Goal: Find specific page/section: Find specific page/section

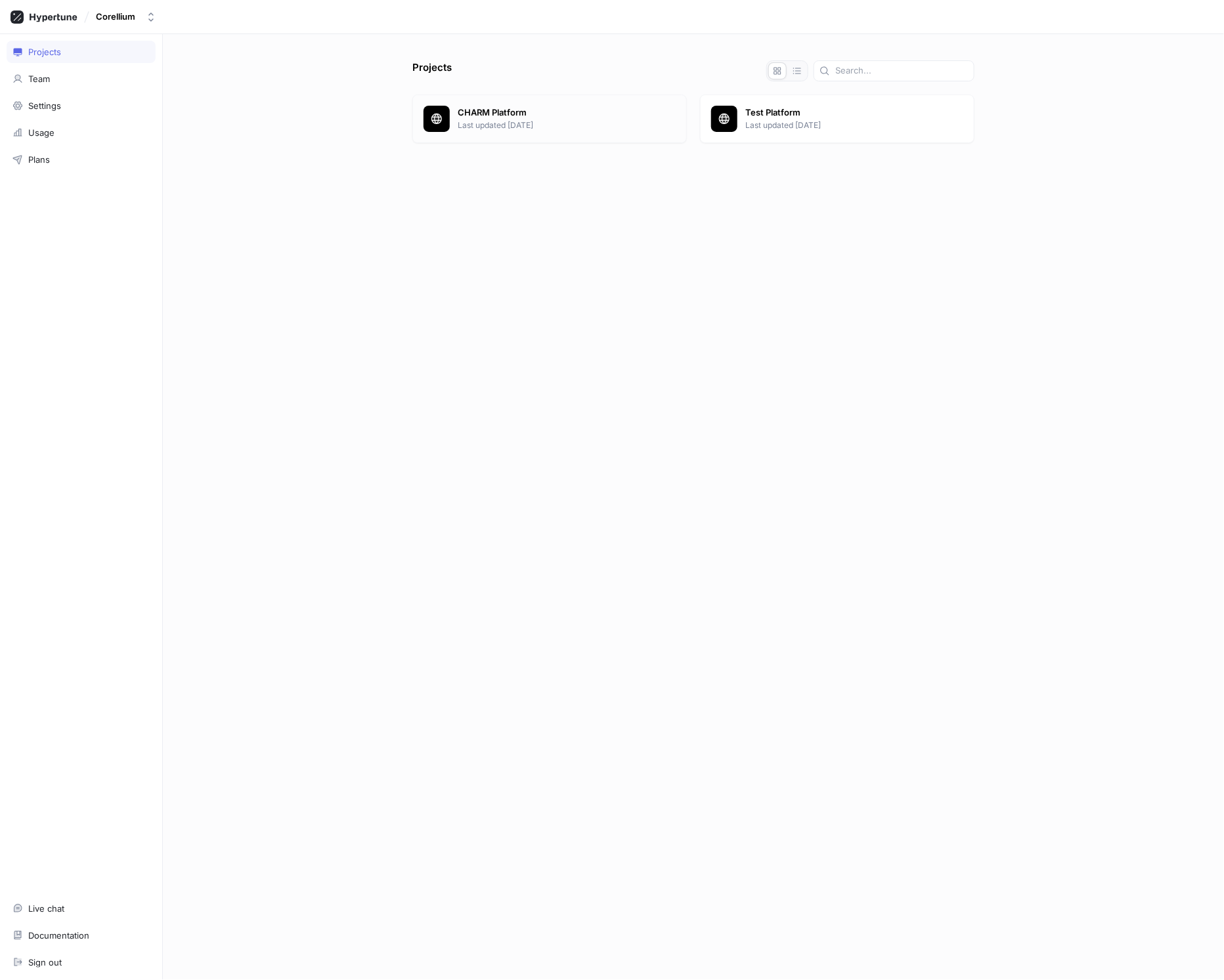
click at [506, 114] on p "CHARM Platform" at bounding box center [566, 112] width 218 height 13
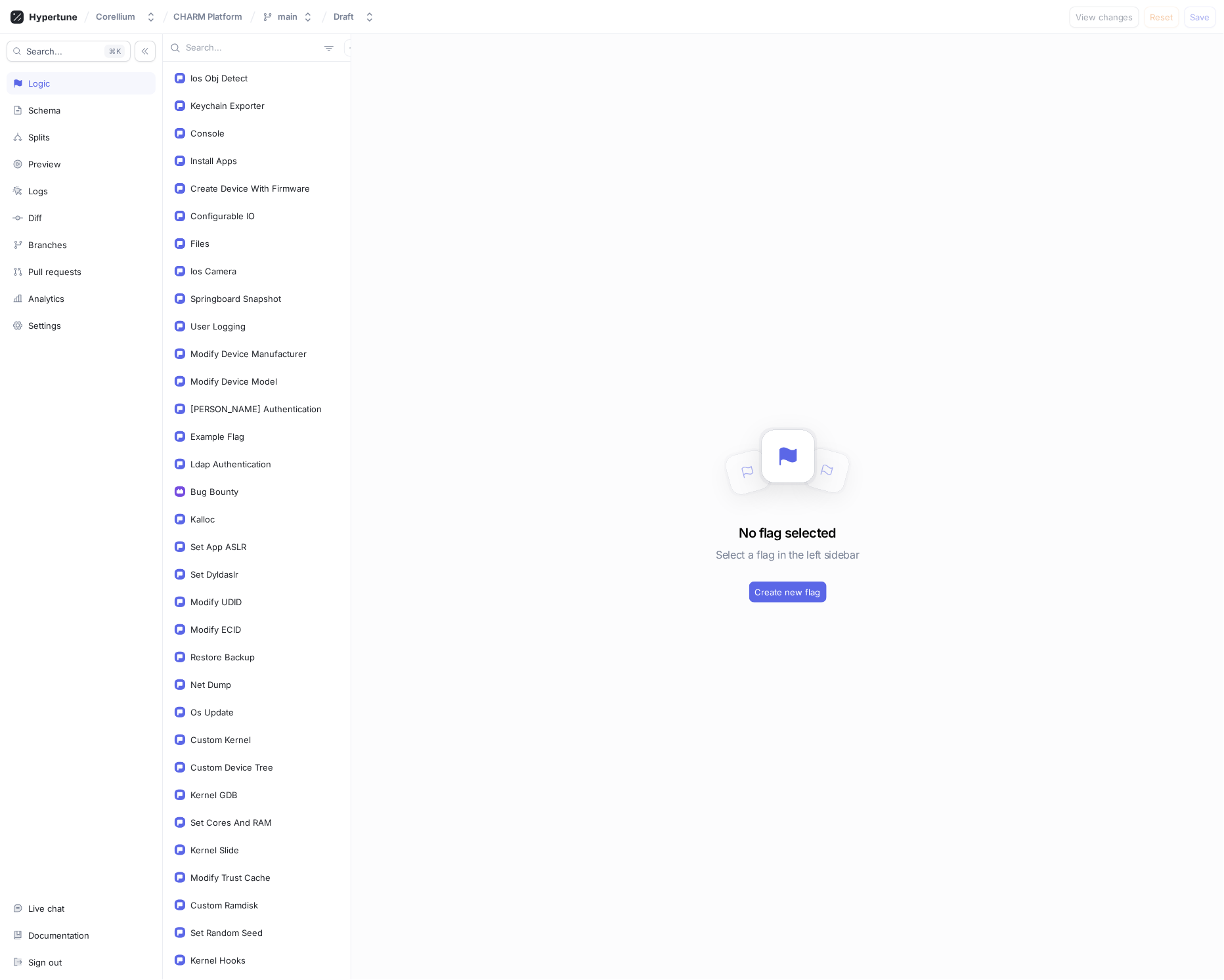
click at [198, 45] on input "text" at bounding box center [252, 48] width 133 height 13
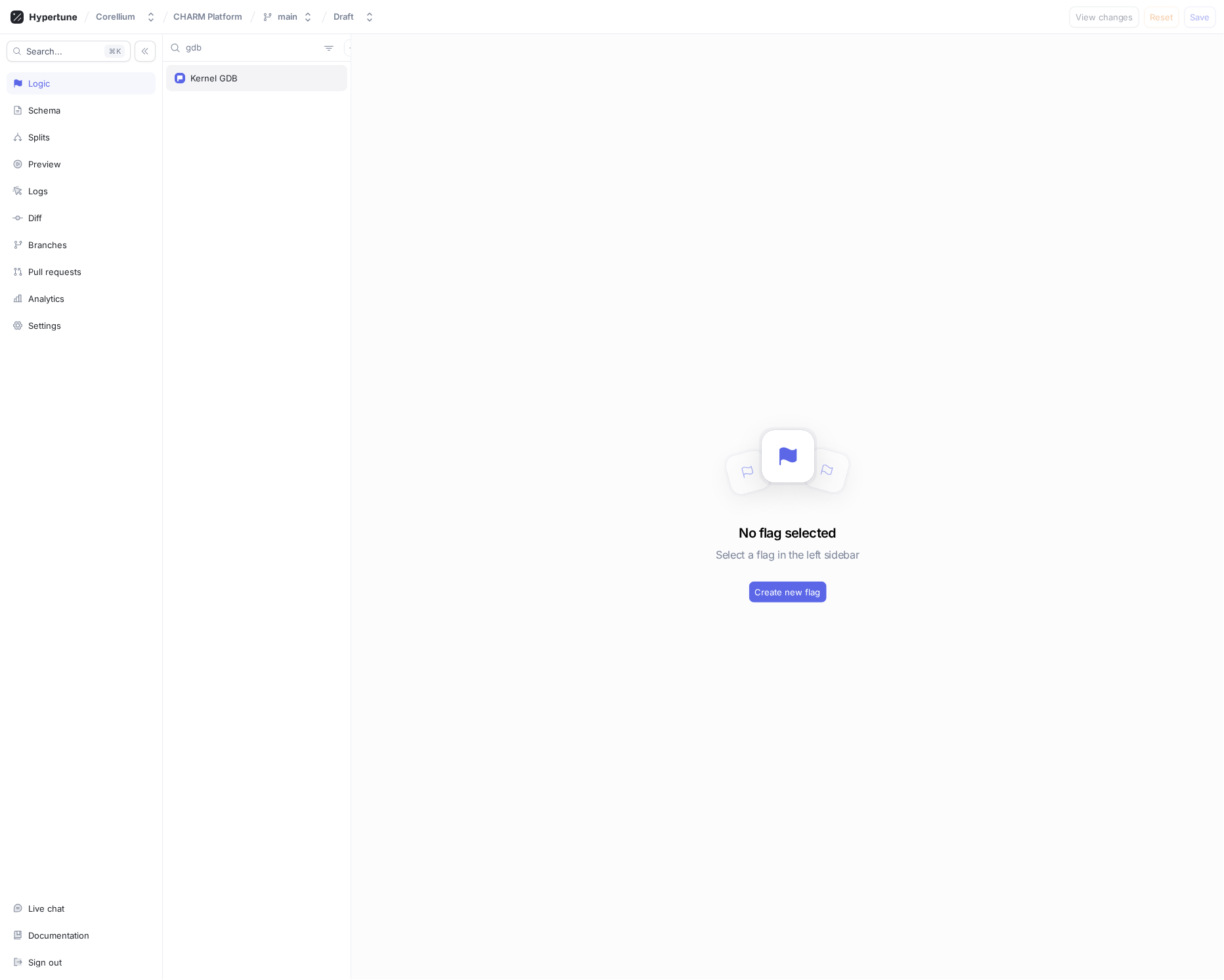
type input "gdb"
click at [210, 83] on div "Kernel GDB" at bounding box center [214, 77] width 48 height 10
